Goal: Task Accomplishment & Management: Manage account settings

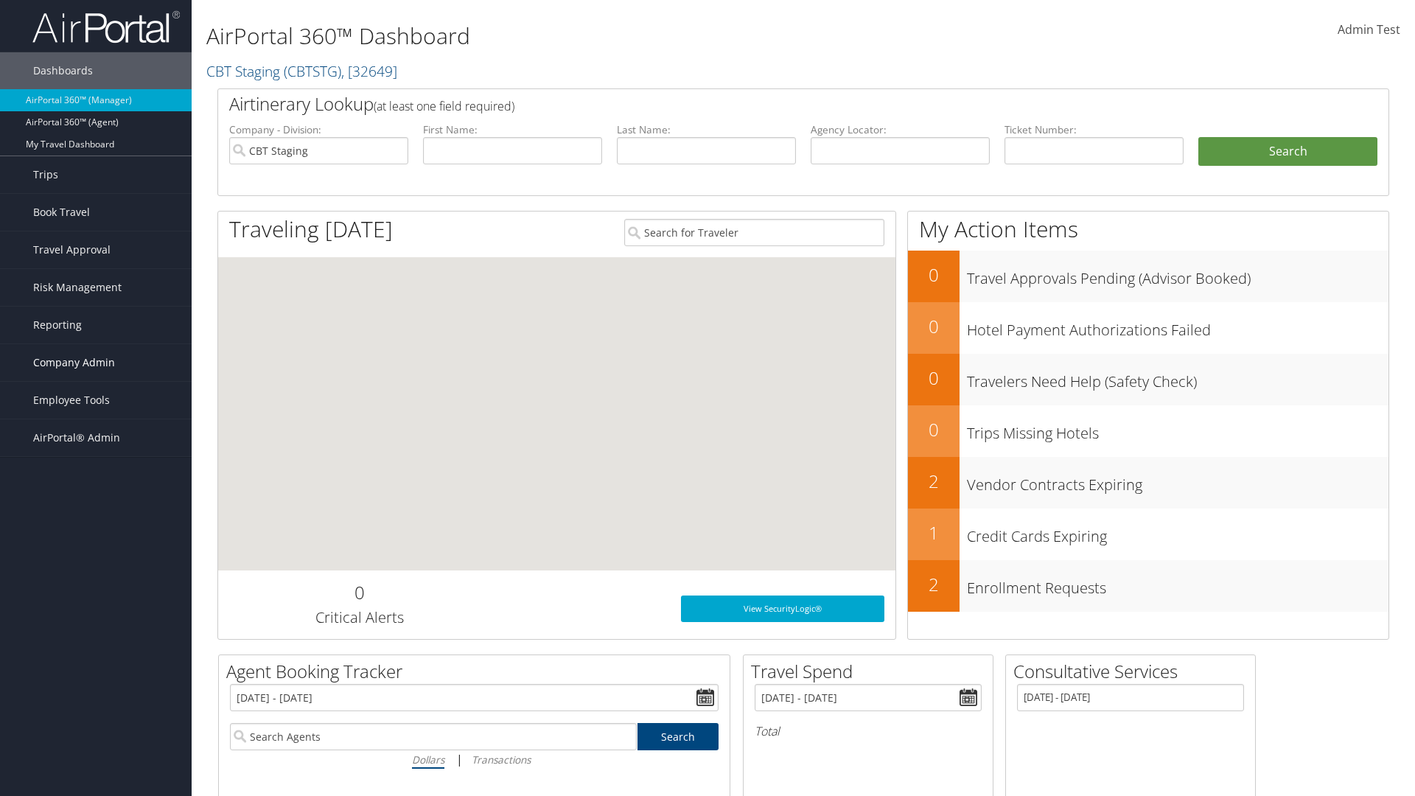
click at [96, 362] on span "Company Admin" at bounding box center [74, 362] width 82 height 37
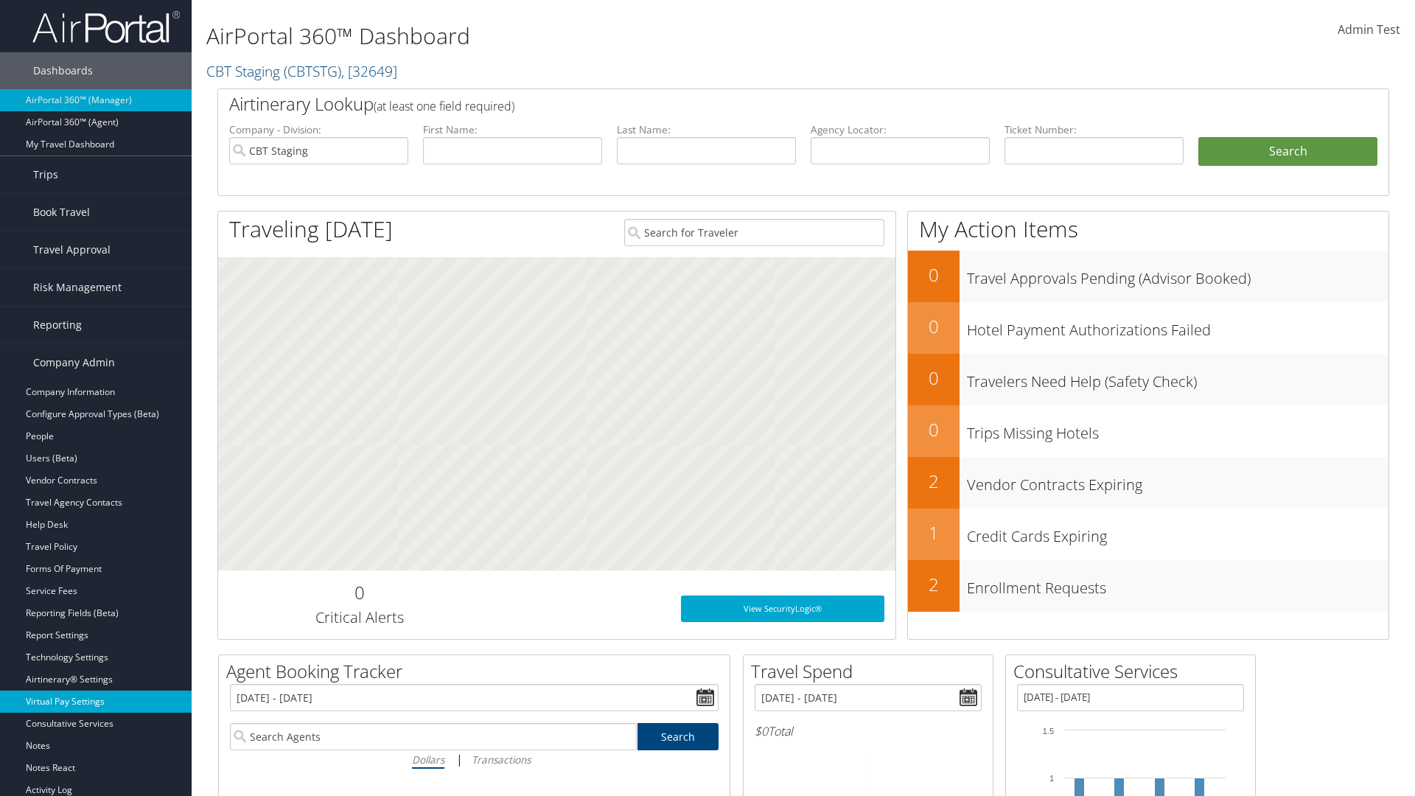
click at [96, 701] on link "Virtual Pay Settings" at bounding box center [96, 701] width 192 height 22
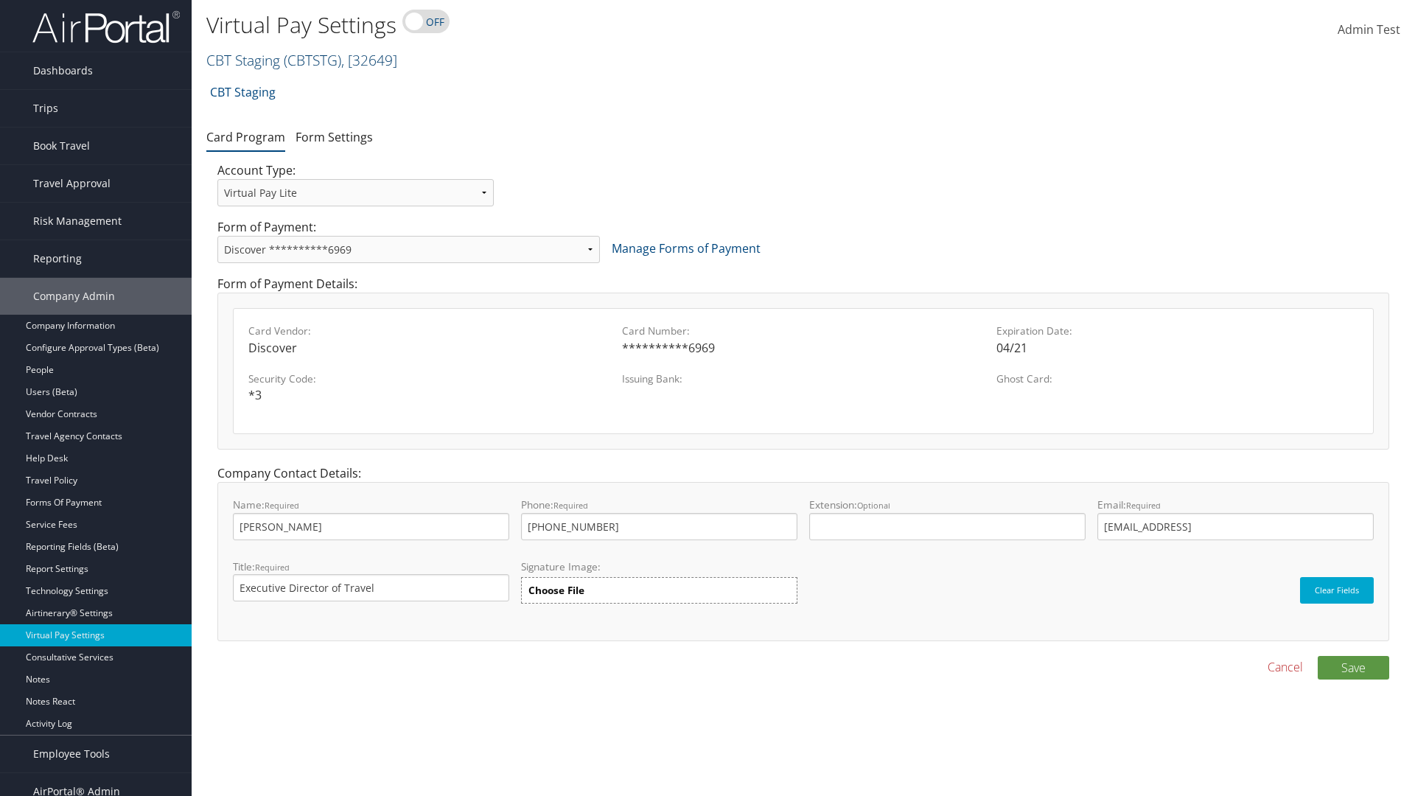
click at [243, 60] on link "CBT Staging ( CBTSTG ) , [ 32649 ]" at bounding box center [301, 60] width 191 height 20
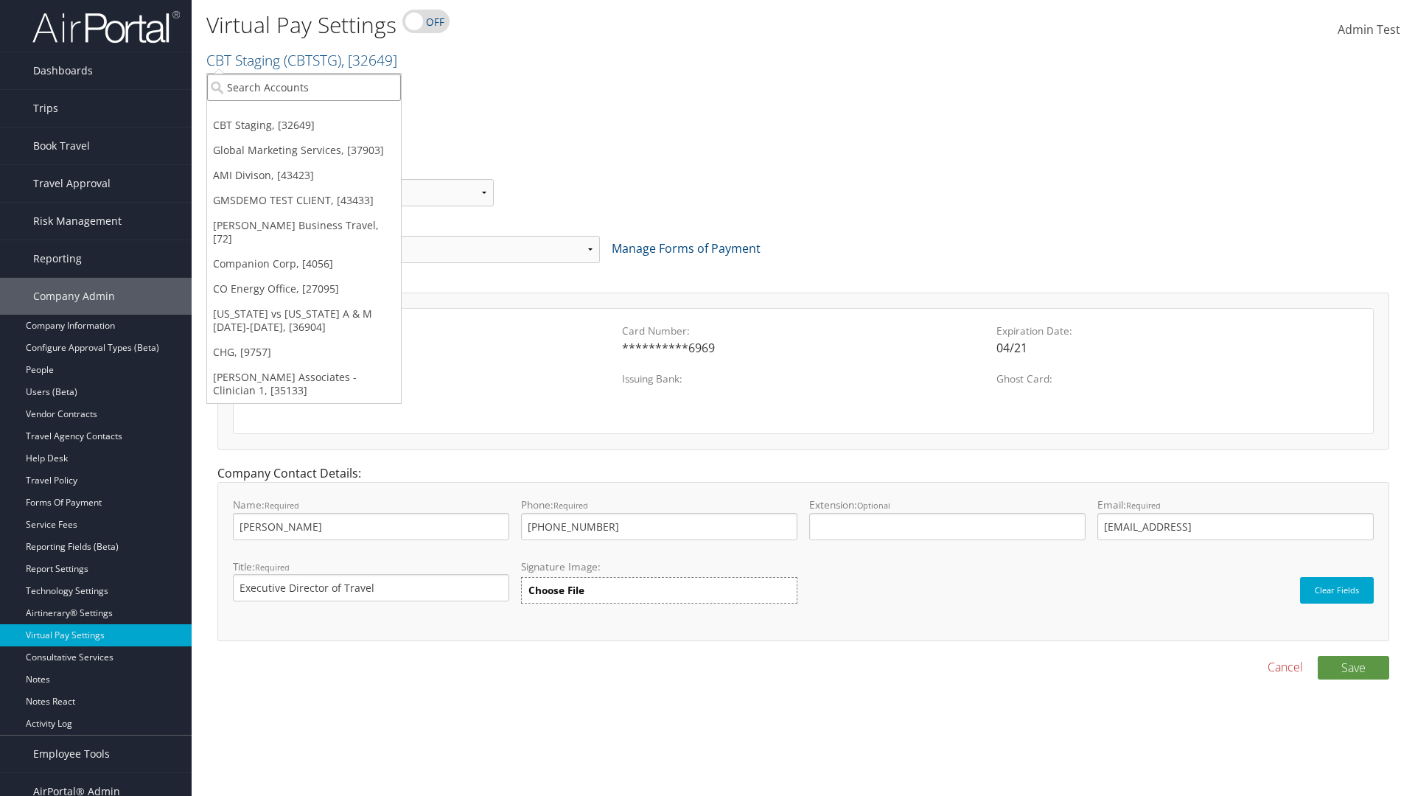
click at [304, 87] on input "search" at bounding box center [304, 87] width 194 height 27
type input "GMSDEMO TEST CLIENT"
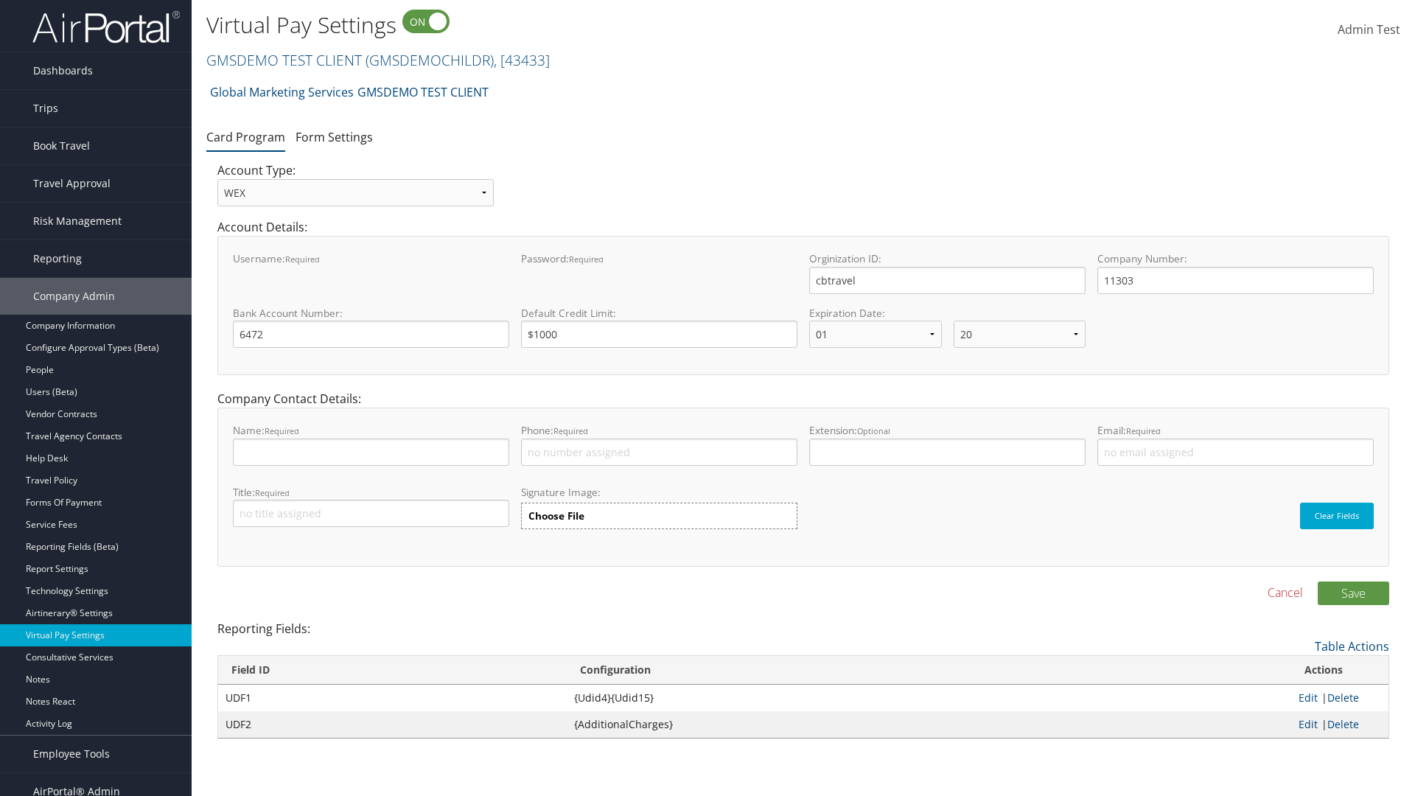
select select "20"
select select "0"
